Goal: Register for event/course

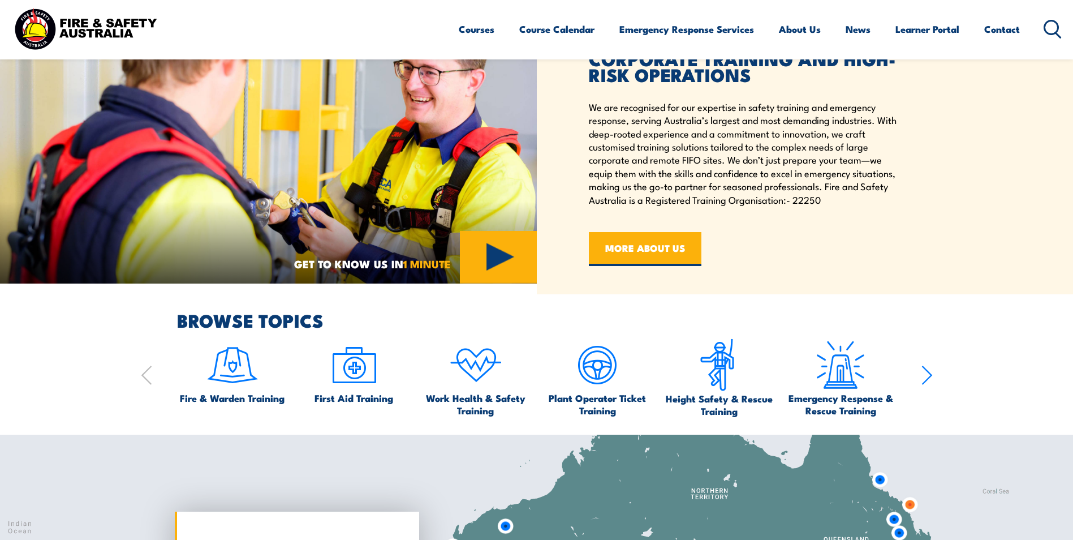
scroll to position [566, 0]
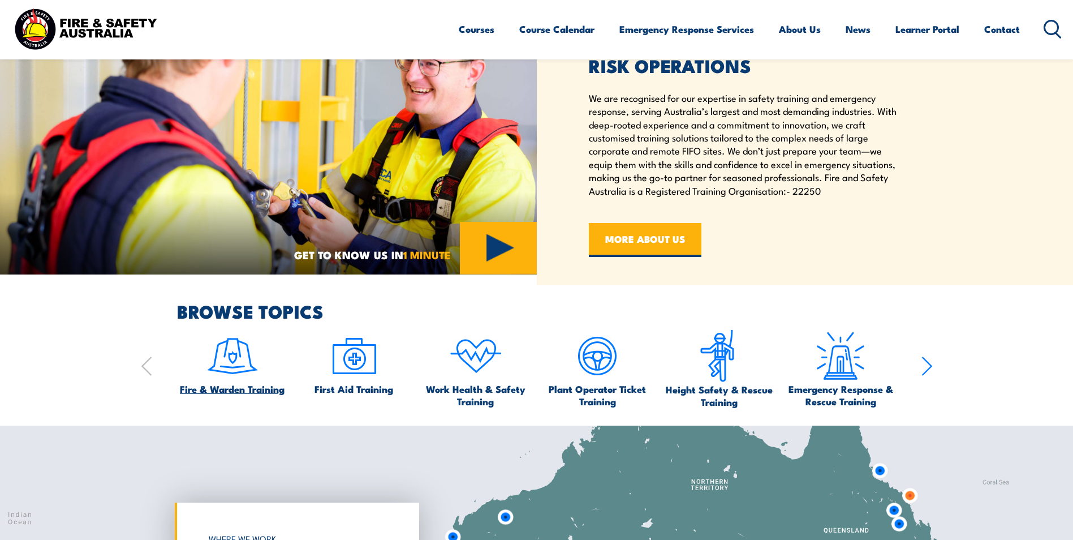
click at [219, 385] on span "Fire & Warden Training" at bounding box center [232, 388] width 105 height 12
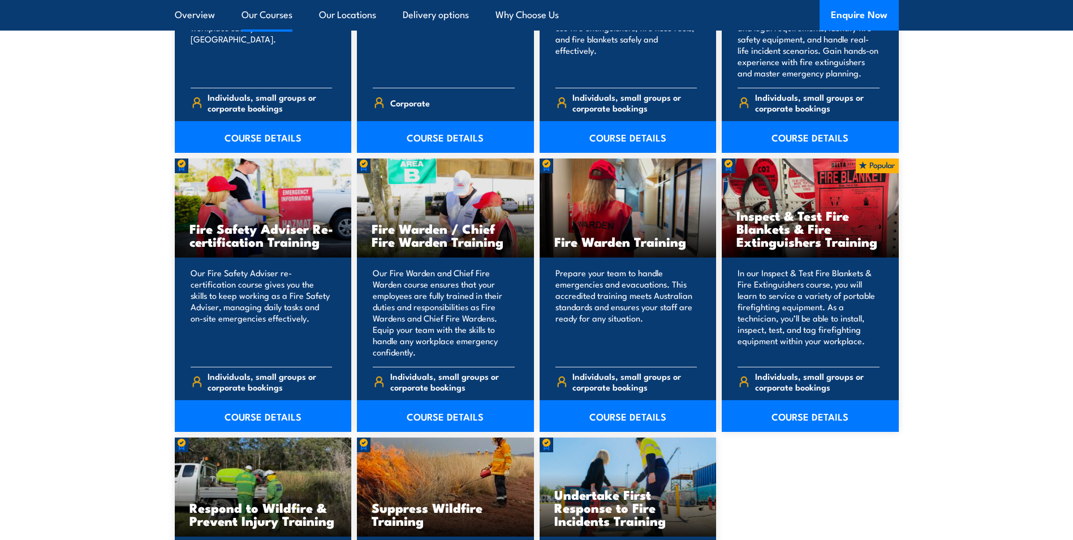
scroll to position [1357, 0]
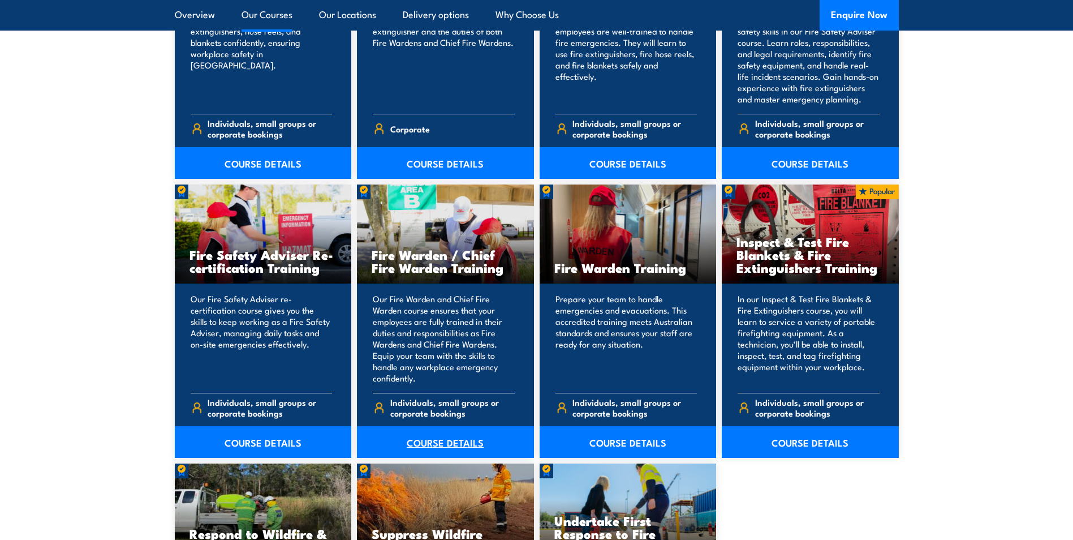
click at [456, 438] on link "COURSE DETAILS" at bounding box center [445, 442] width 177 height 32
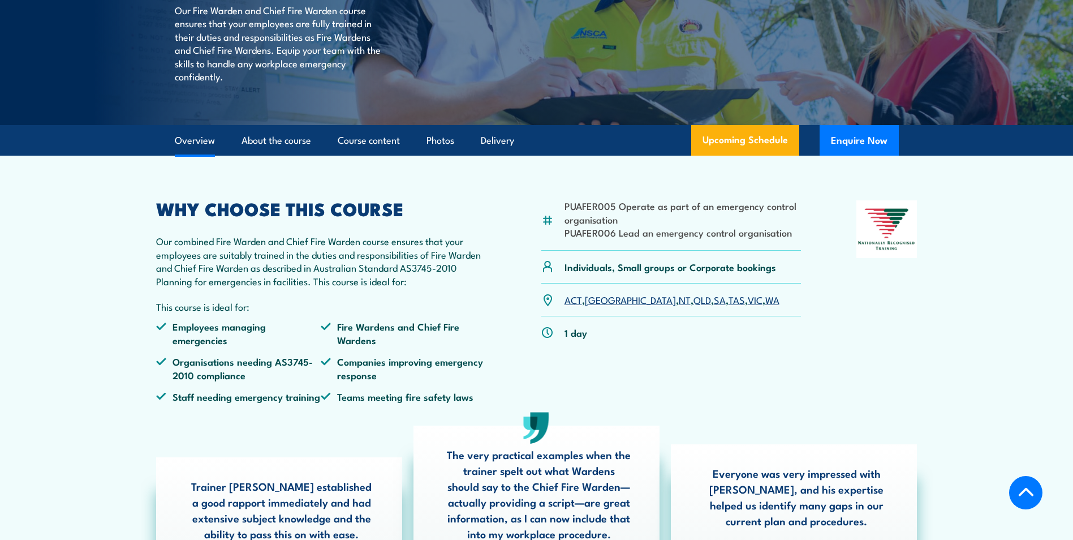
scroll to position [283, 0]
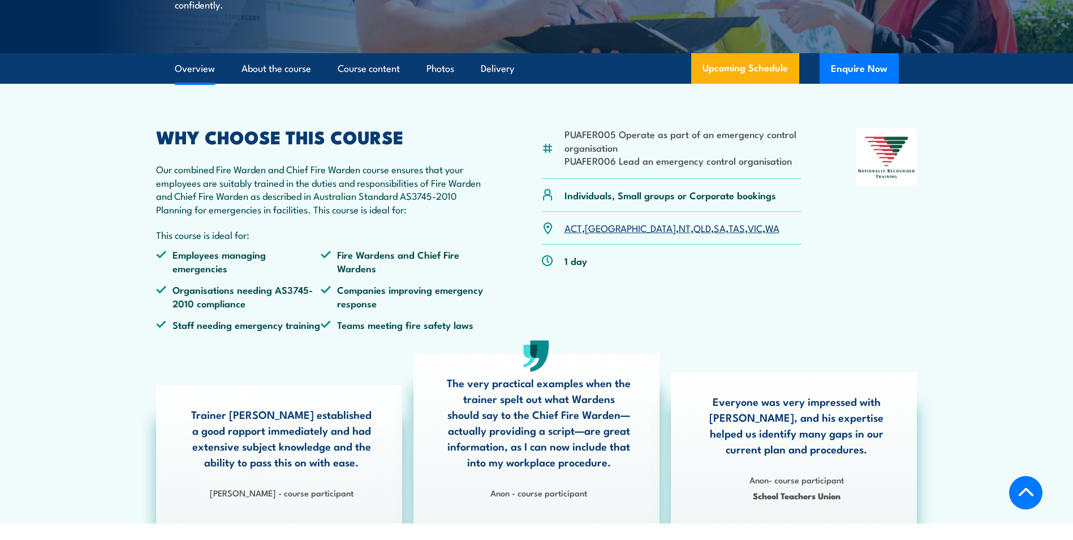
click at [714, 234] on link "SA" at bounding box center [720, 228] width 12 height 14
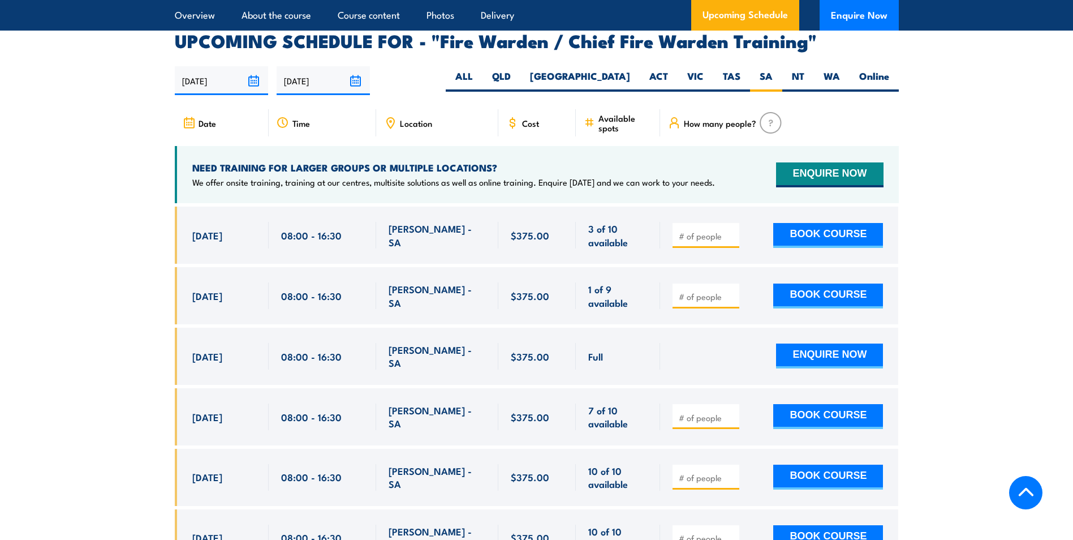
scroll to position [1947, 0]
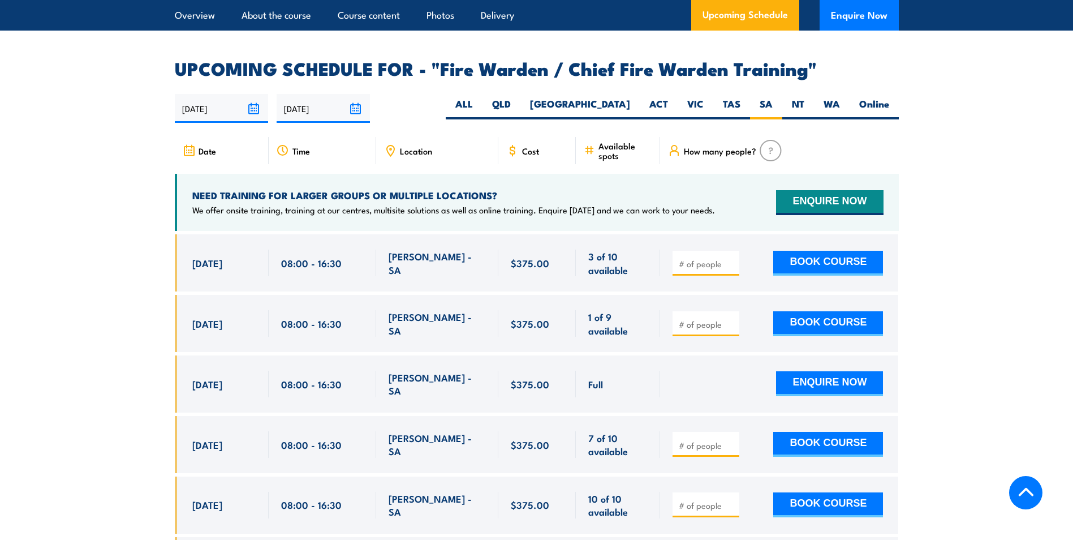
click at [390, 147] on icon at bounding box center [390, 150] width 12 height 12
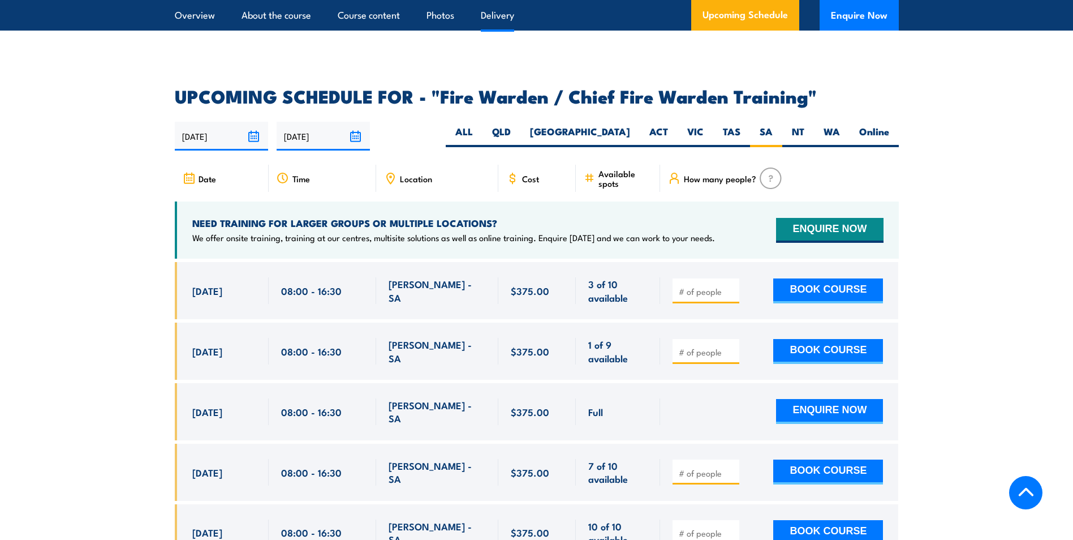
scroll to position [1777, 0]
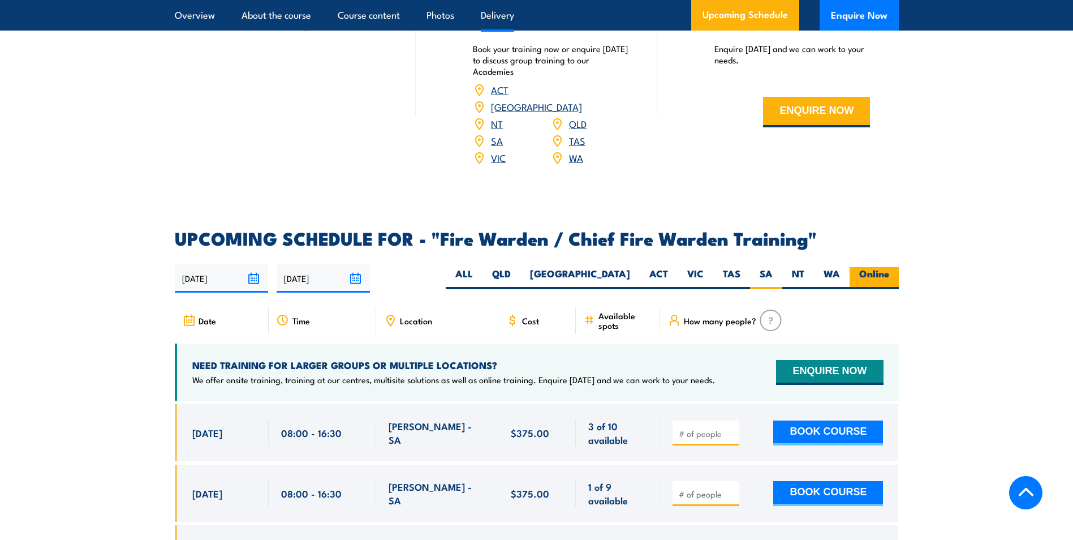
click at [873, 267] on label "Online" at bounding box center [874, 278] width 49 height 22
click at [889, 267] on input "Online" at bounding box center [892, 270] width 7 height 7
radio input "true"
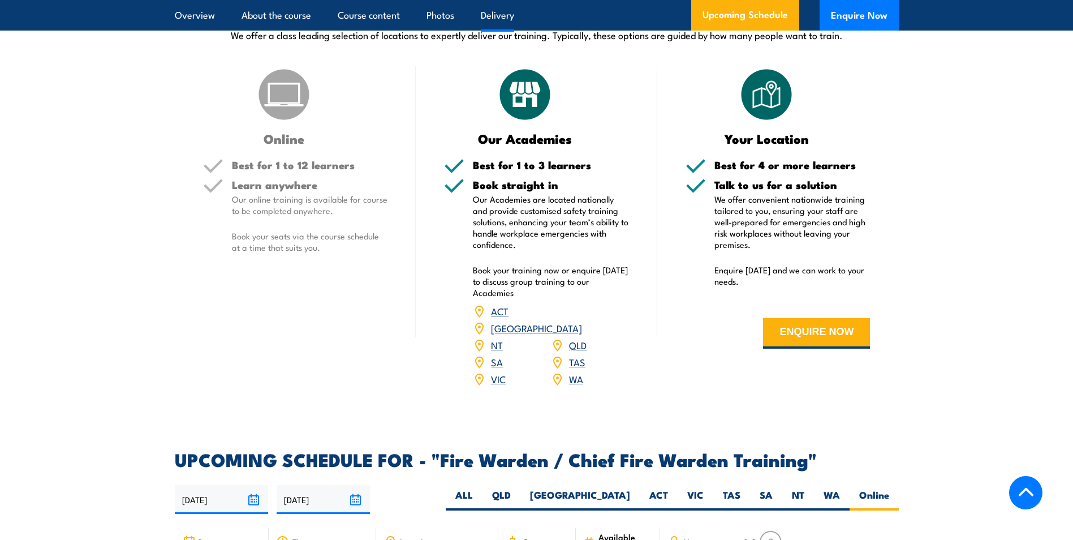
scroll to position [1551, 0]
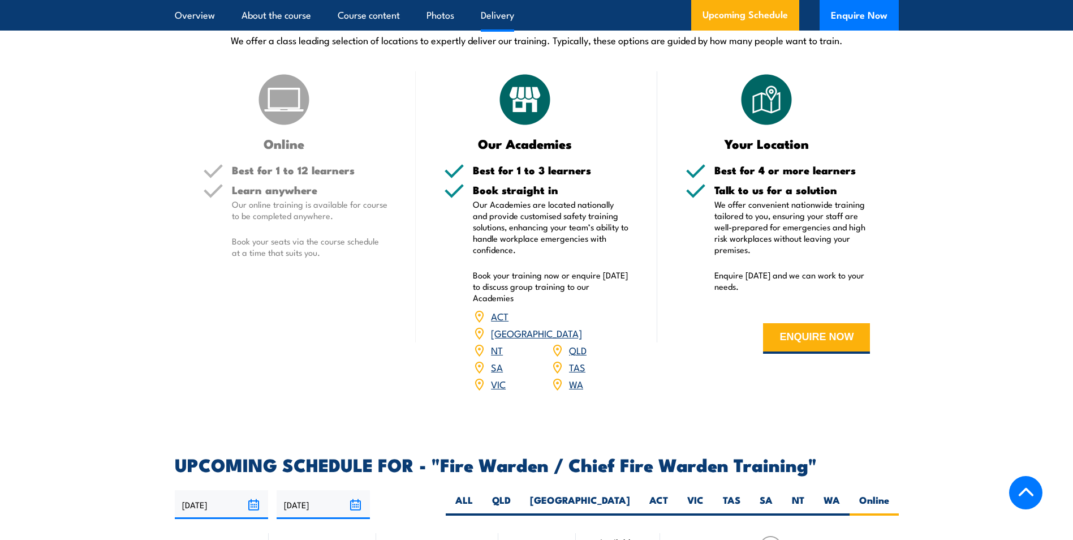
click at [493, 365] on link "SA" at bounding box center [497, 367] width 12 height 14
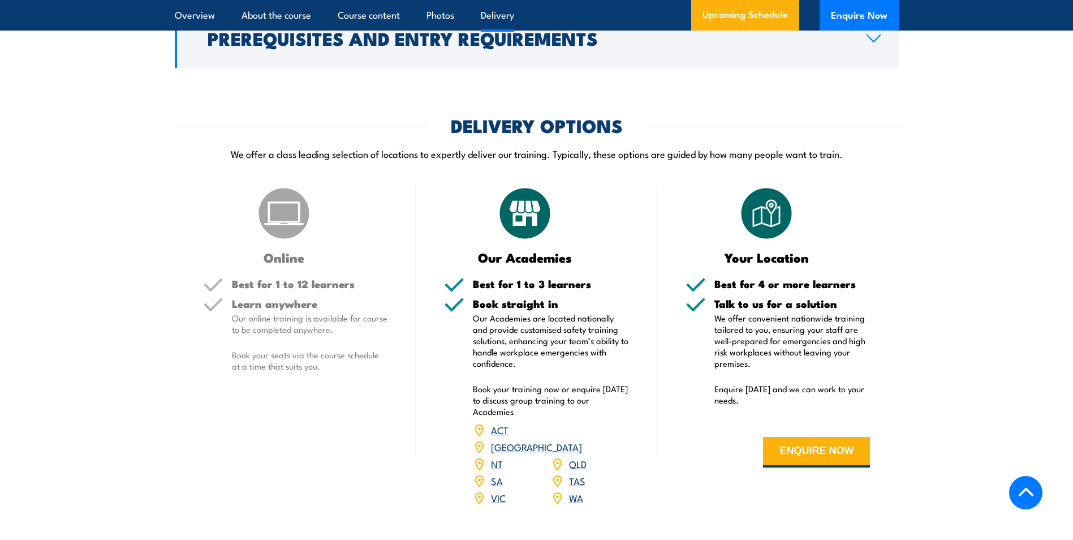
scroll to position [1438, 0]
click at [797, 457] on button "ENQUIRE NOW" at bounding box center [816, 451] width 107 height 31
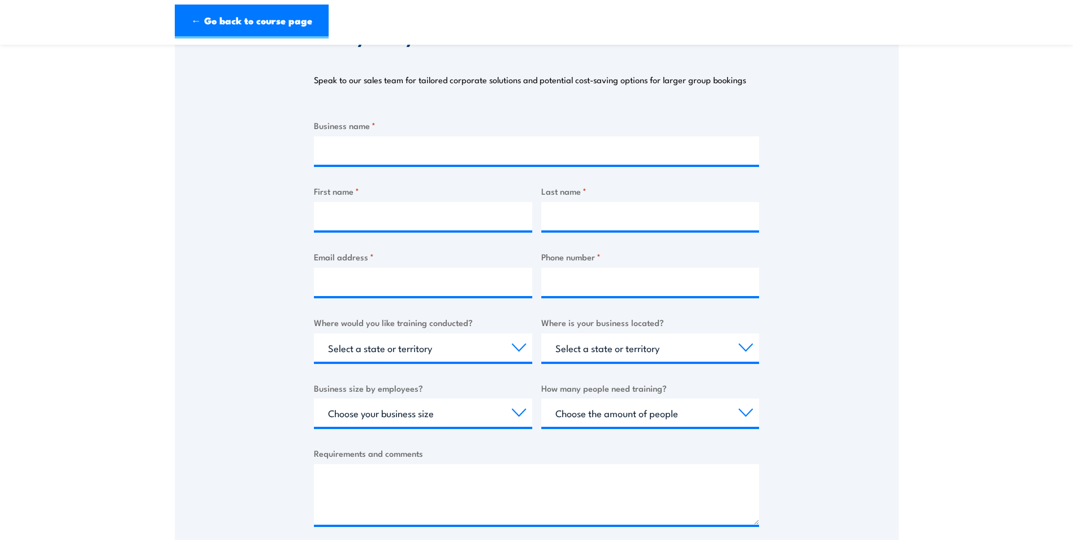
scroll to position [170, 0]
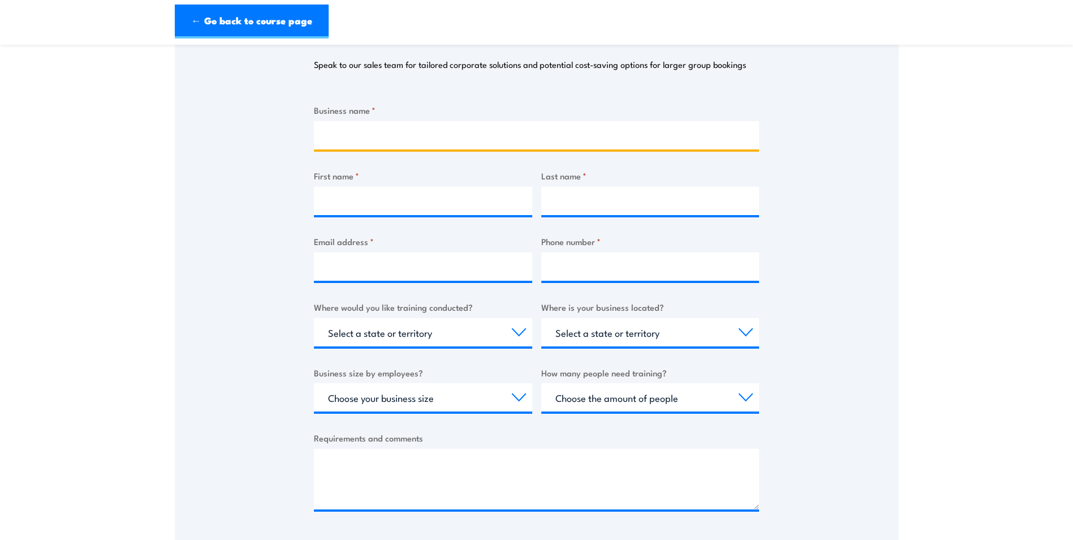
click at [419, 139] on input "Business name *" at bounding box center [536, 135] width 445 height 28
type input "Select Harvests"
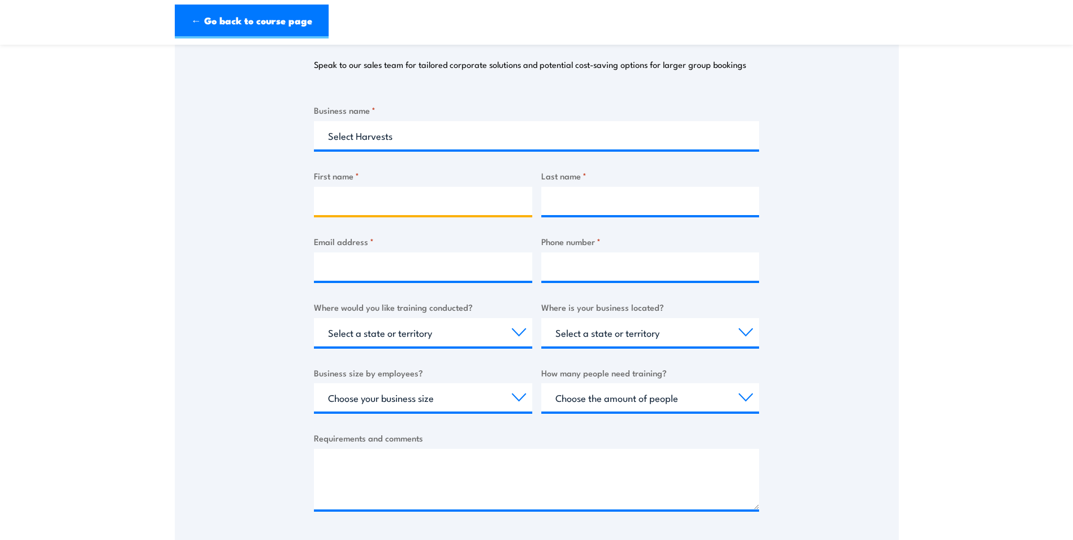
drag, startPoint x: 437, startPoint y: 196, endPoint x: 454, endPoint y: 145, distance: 53.1
click at [439, 195] on input "First name *" at bounding box center [423, 201] width 218 height 28
type input "Reny"
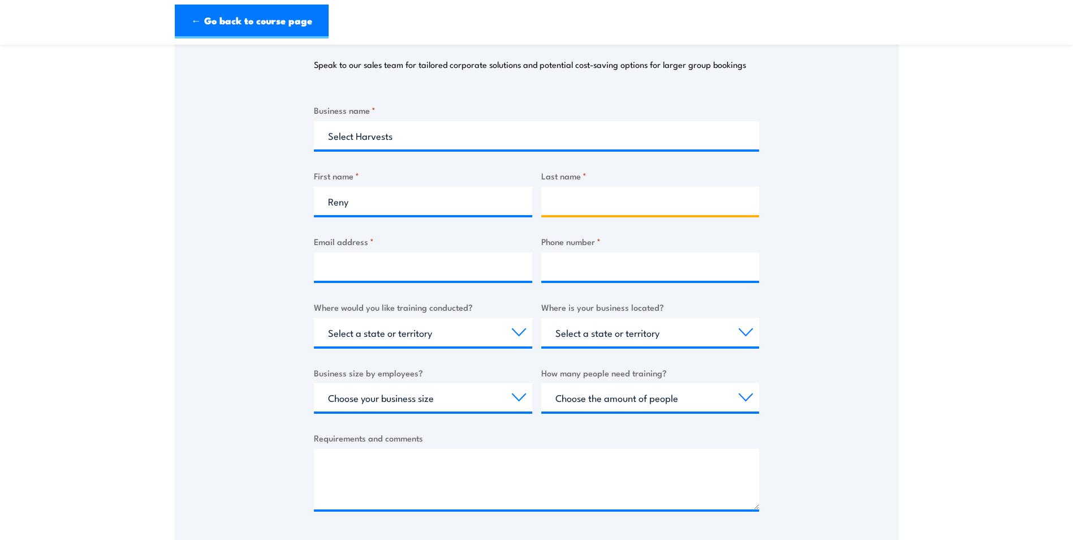
click at [641, 194] on input "Last name *" at bounding box center [650, 201] width 218 height 28
type input "[PERSON_NAME]"
click at [827, 245] on div "Thank you for your interest in this course. Speak to our sales team for tailore…" at bounding box center [537, 259] width 724 height 565
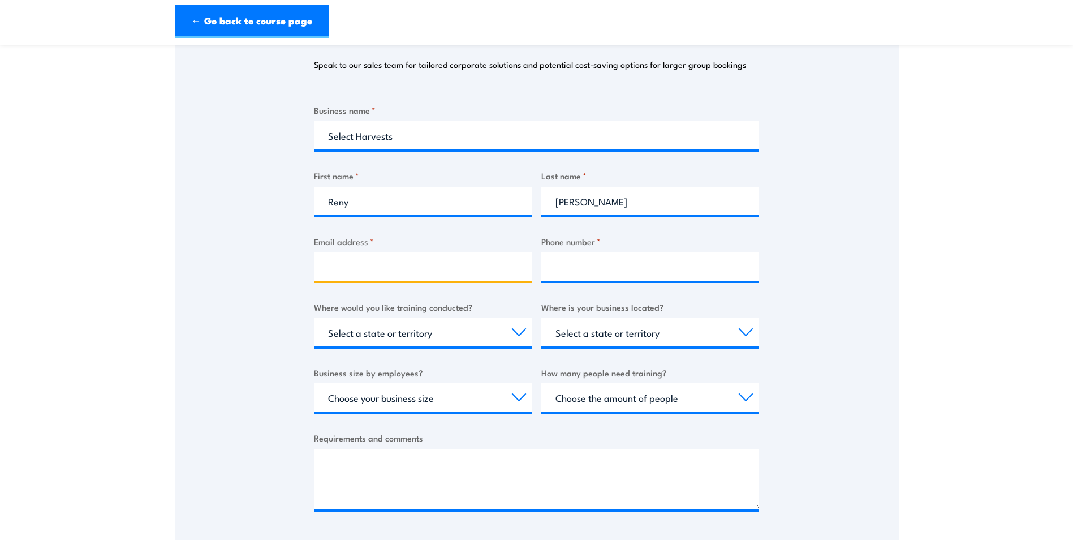
click at [448, 267] on input "Email address *" at bounding box center [423, 266] width 218 height 28
type input "[EMAIL_ADDRESS][DOMAIN_NAME]"
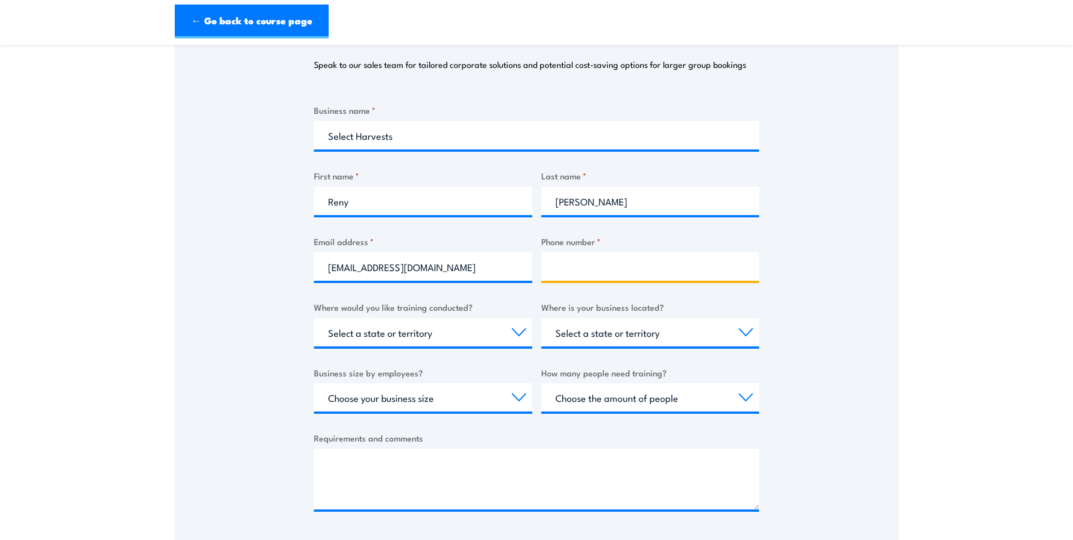
click at [675, 275] on input "Phone number *" at bounding box center [650, 266] width 218 height 28
click at [818, 285] on div "Thank you for your interest in this course. Speak to our sales team for tailore…" at bounding box center [537, 259] width 724 height 565
click at [628, 262] on input "Phone number *" at bounding box center [650, 266] width 218 height 28
type input "0429568195"
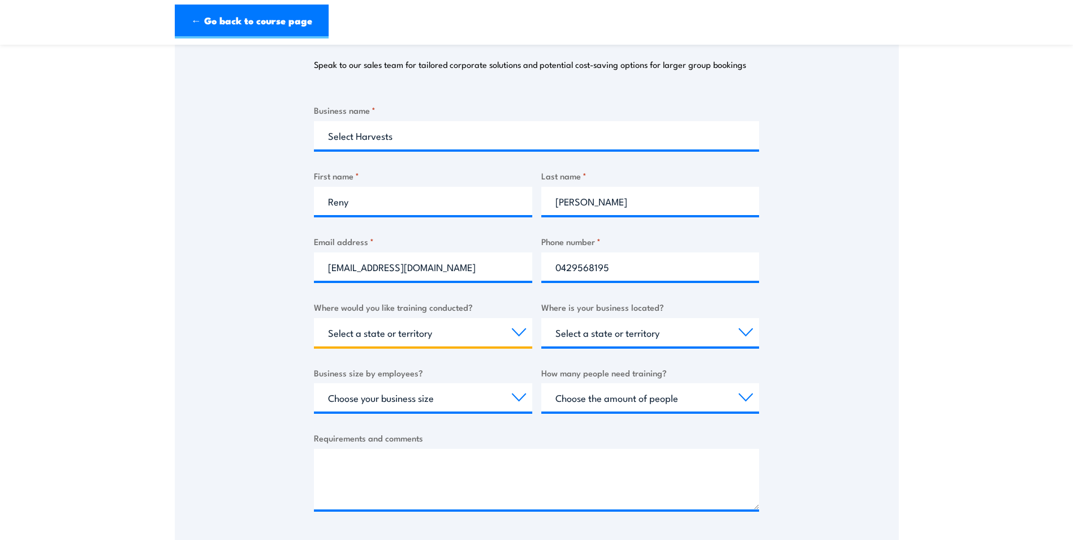
click at [516, 334] on select "Select a state or territory Nationally - multiple locations [GEOGRAPHIC_DATA] […" at bounding box center [423, 332] width 218 height 28
select select "SA"
click at [314, 318] on select "Select a state or territory Nationally - multiple locations [GEOGRAPHIC_DATA] […" at bounding box center [423, 332] width 218 height 28
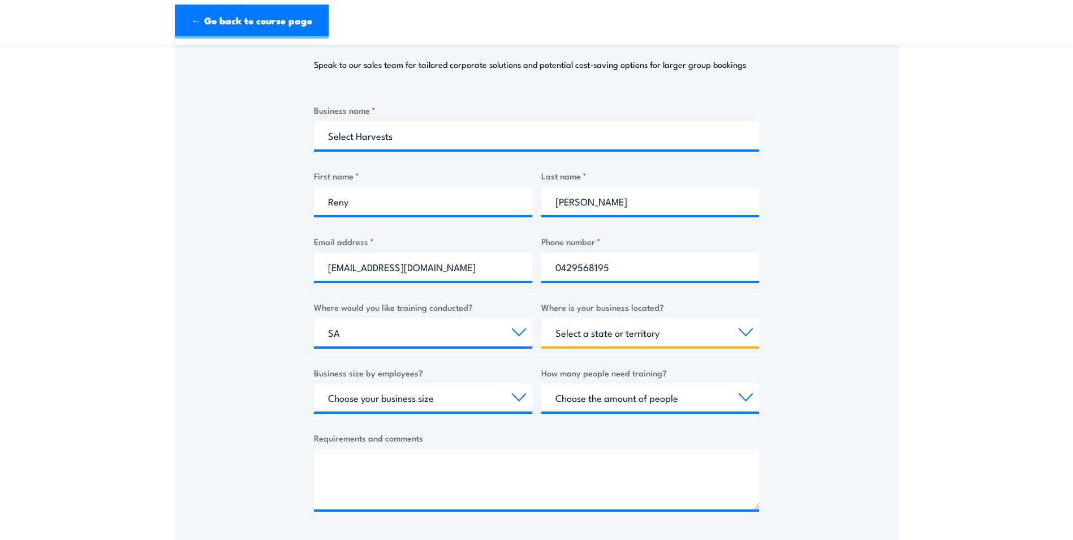
click at [746, 329] on select "Select a state or territory [GEOGRAPHIC_DATA] [GEOGRAPHIC_DATA] [GEOGRAPHIC_DAT…" at bounding box center [650, 332] width 218 height 28
select select "SA"
click at [541, 318] on select "Select a state or territory [GEOGRAPHIC_DATA] [GEOGRAPHIC_DATA] [GEOGRAPHIC_DAT…" at bounding box center [650, 332] width 218 height 28
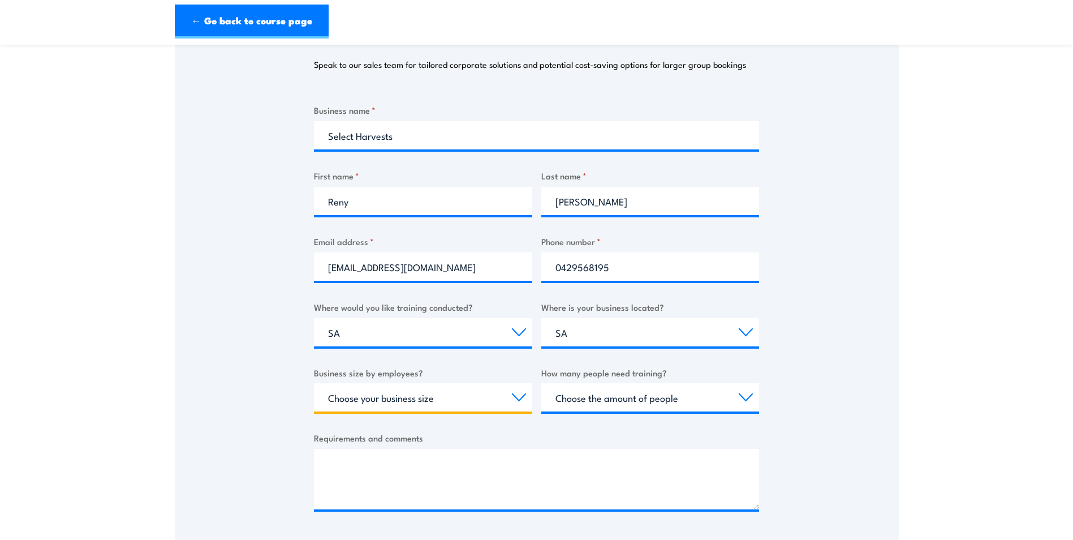
click at [523, 399] on select "Choose your business size 1 to 19 20 to 199 200+" at bounding box center [423, 397] width 218 height 28
select select "1 to 19"
click at [314, 383] on select "Choose your business size 1 to 19 20 to 199 200+" at bounding box center [423, 397] width 218 height 28
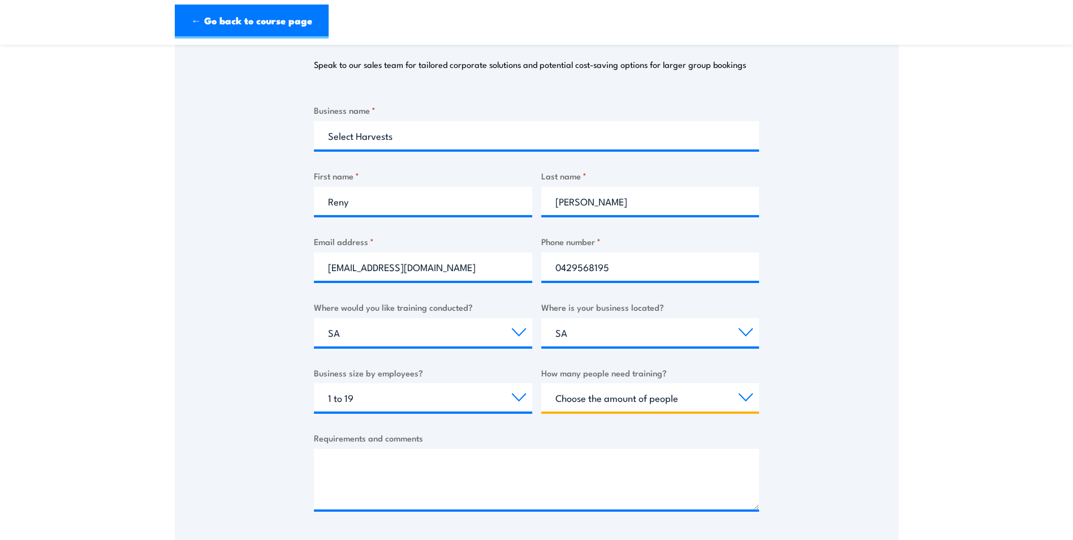
click at [747, 398] on select "Choose the amount of people 1 to 4 5 to 19 20+" at bounding box center [650, 397] width 218 height 28
select select "5 to 19"
click at [541, 383] on select "Choose the amount of people 1 to 4 5 to 19 20+" at bounding box center [650, 397] width 218 height 28
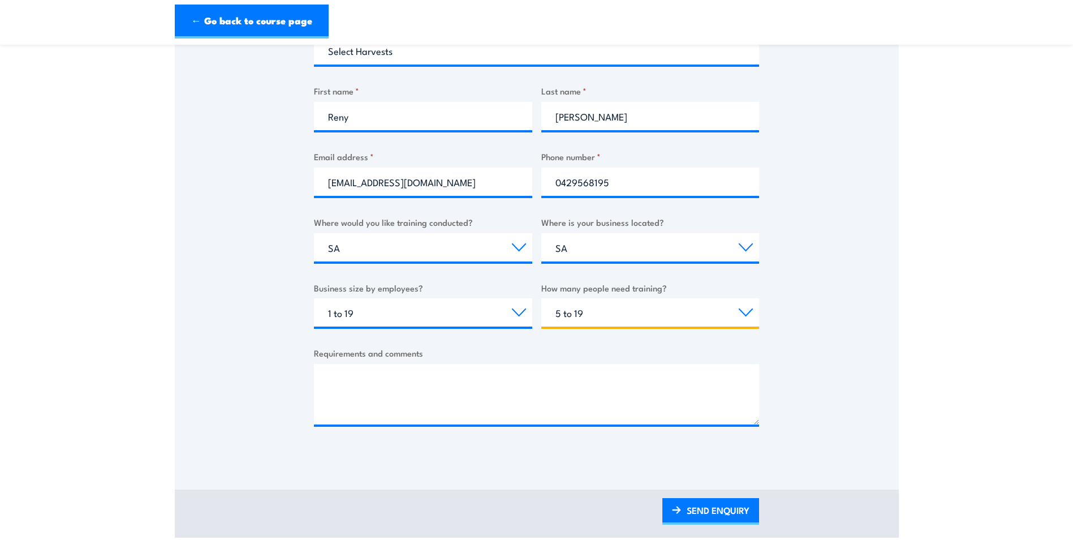
scroll to position [283, 0]
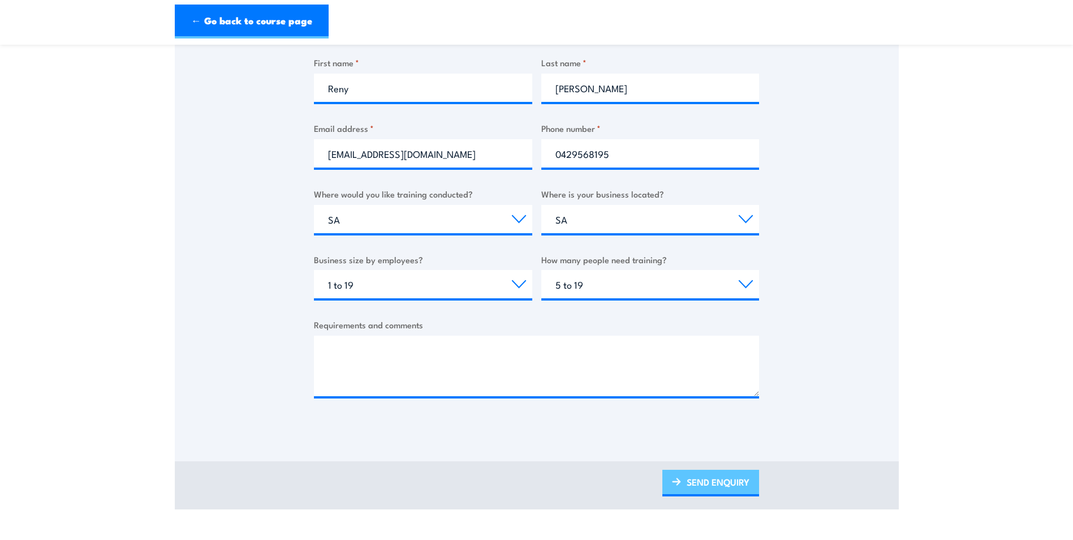
click at [680, 481] on img at bounding box center [676, 481] width 9 height 8
